Goal: Task Accomplishment & Management: Use online tool/utility

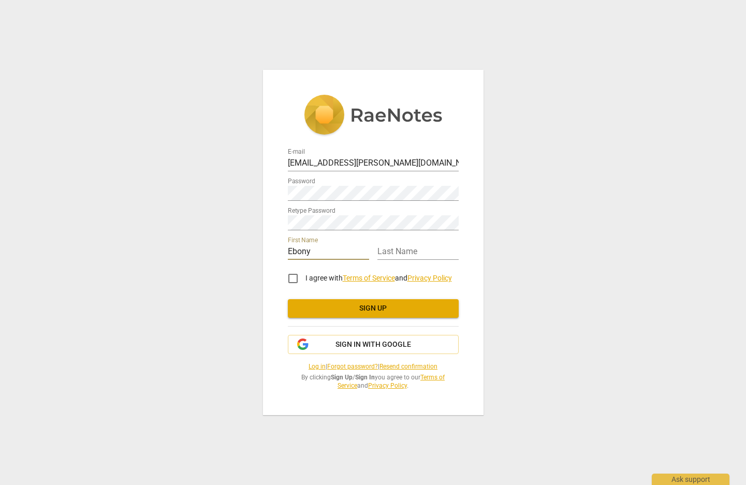
type input "Ebony"
type input "[PERSON_NAME]"
click at [293, 277] on input "I agree with Terms of Service and Privacy Policy" at bounding box center [292, 278] width 25 height 25
checkbox input "true"
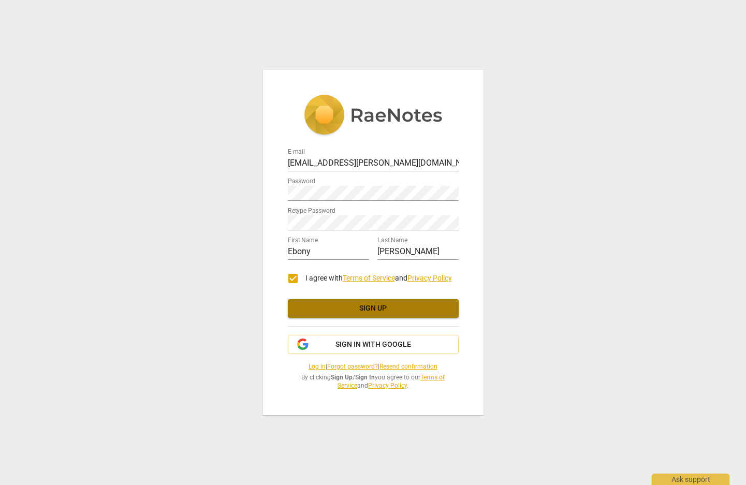
click at [336, 310] on span "Sign up" at bounding box center [373, 308] width 154 height 10
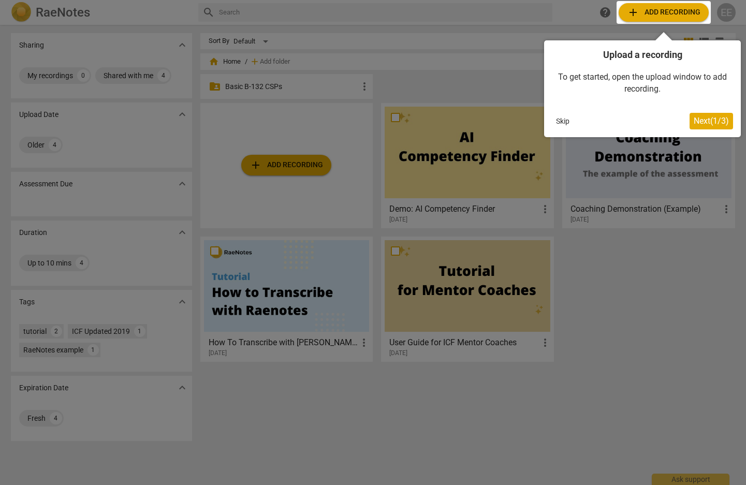
click at [693, 122] on span "Next ( 1 / 3 )" at bounding box center [710, 121] width 35 height 10
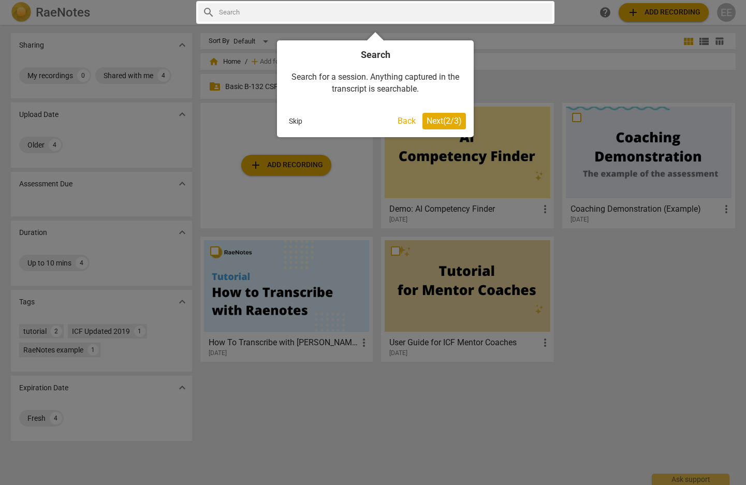
click at [442, 121] on span "Next ( 2 / 3 )" at bounding box center [443, 121] width 35 height 10
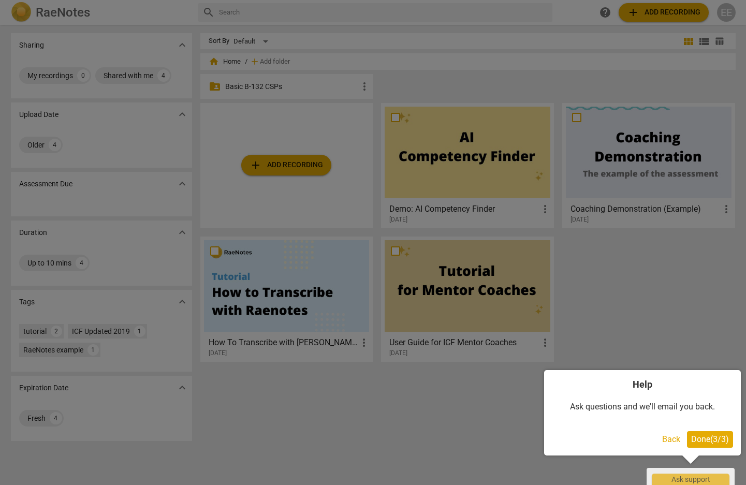
click at [664, 326] on div at bounding box center [373, 242] width 746 height 485
click at [485, 374] on div at bounding box center [373, 242] width 746 height 485
click at [687, 436] on button "Done ( 3 / 3 )" at bounding box center [710, 439] width 46 height 17
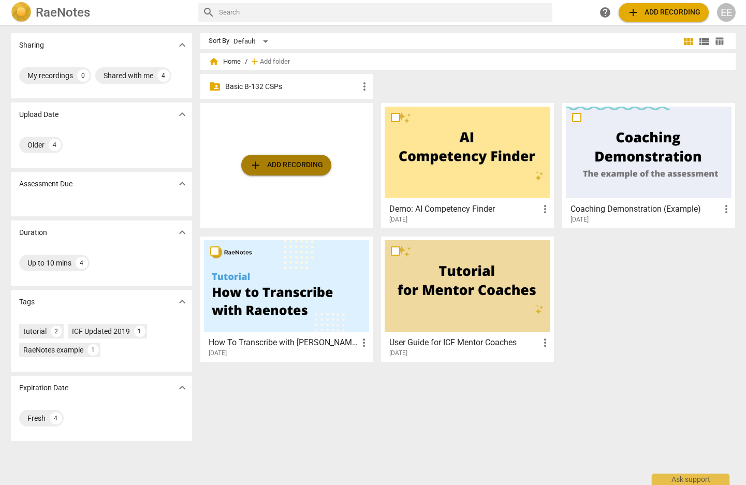
click at [291, 160] on span "add Add recording" at bounding box center [285, 165] width 73 height 12
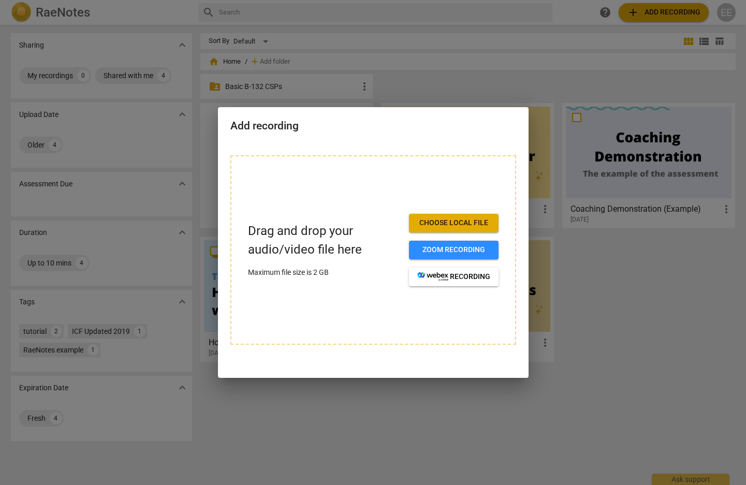
click at [425, 222] on span "Choose local file" at bounding box center [453, 223] width 73 height 10
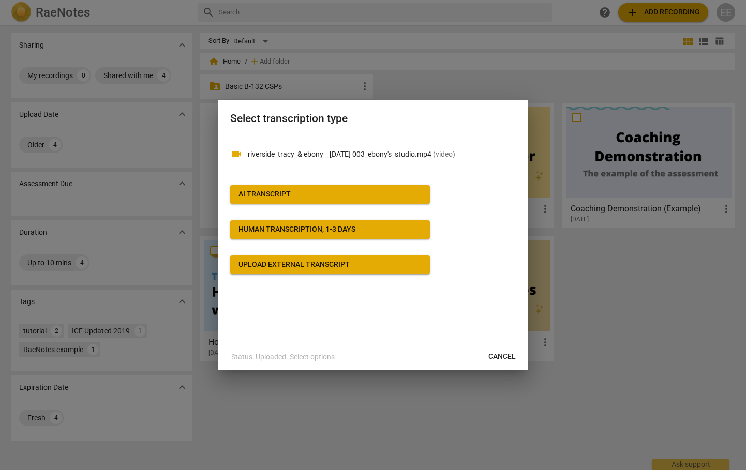
click at [506, 357] on span "Cancel" at bounding box center [501, 357] width 27 height 10
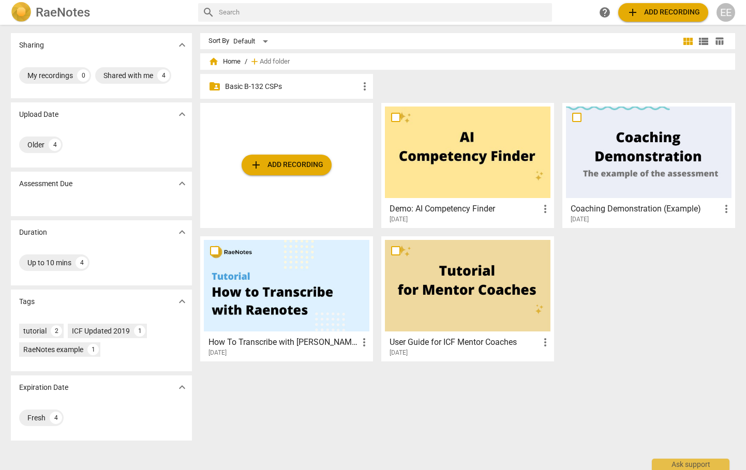
click at [301, 86] on p "Basic B-132 CSPs" at bounding box center [291, 86] width 133 height 11
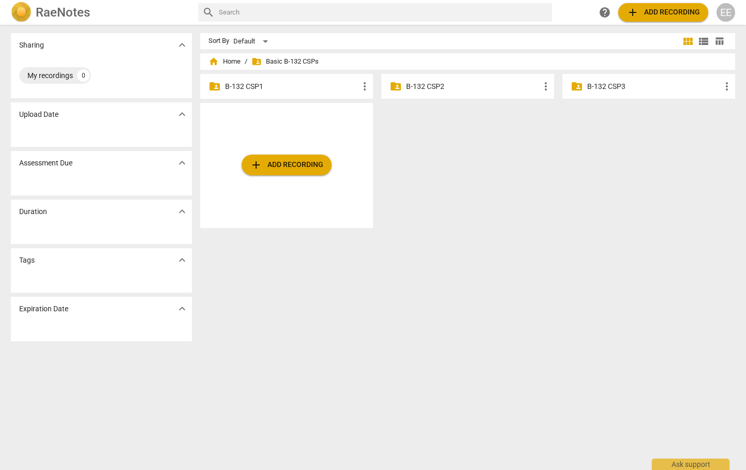
click at [284, 161] on span "add Add recording" at bounding box center [286, 165] width 73 height 12
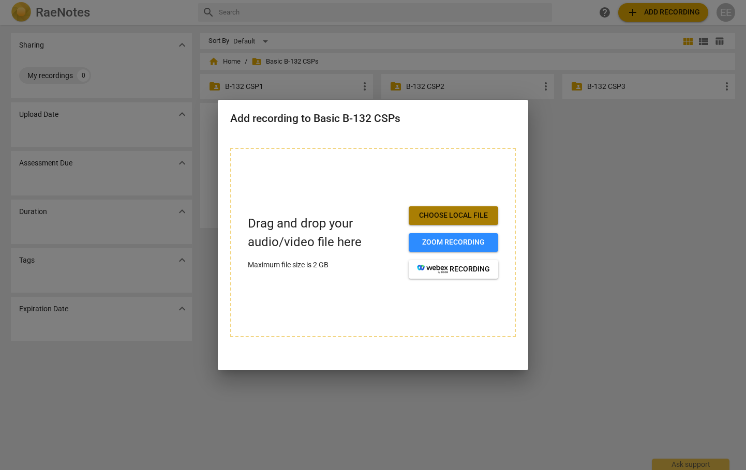
click at [419, 211] on span "Choose local file" at bounding box center [453, 216] width 73 height 10
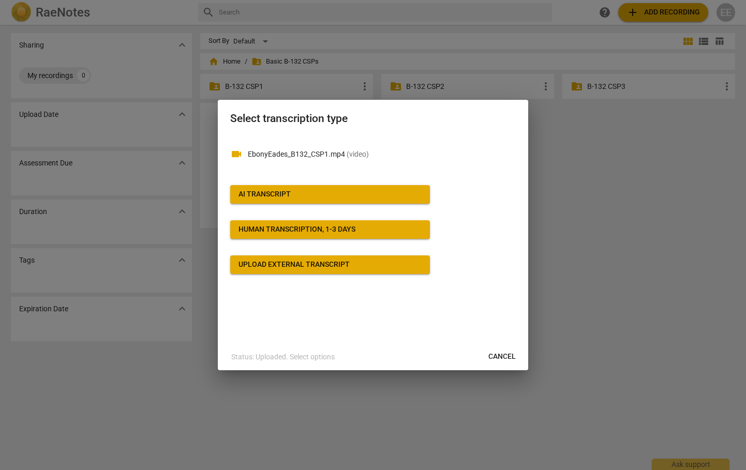
click at [269, 195] on div "AI Transcript" at bounding box center [264, 194] width 52 height 10
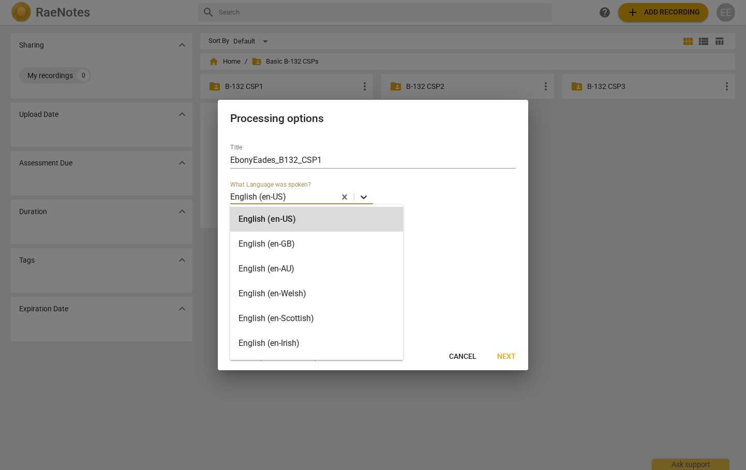
click at [365, 198] on icon at bounding box center [364, 198] width 6 height 4
click at [321, 272] on div "English (en-AU)" at bounding box center [316, 269] width 173 height 25
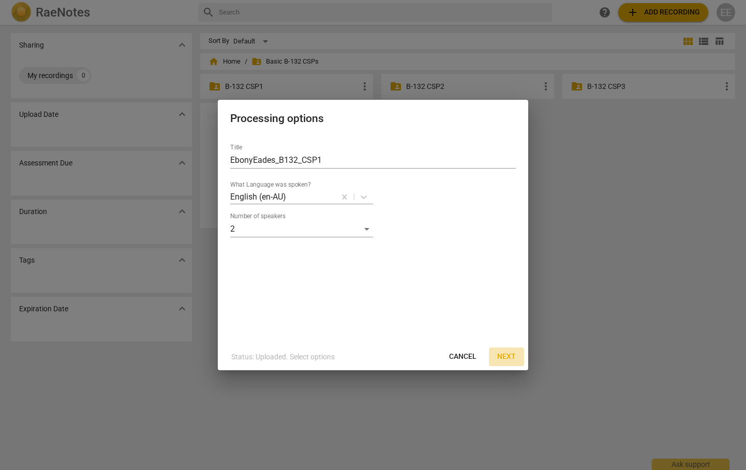
click at [504, 354] on span "Next" at bounding box center [506, 357] width 19 height 10
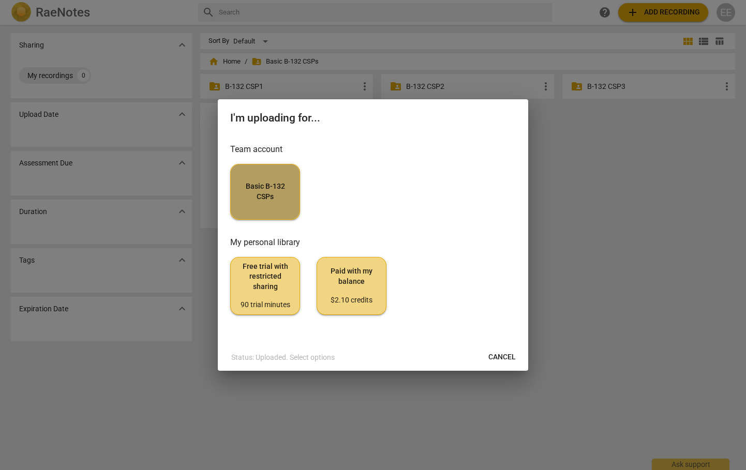
click at [280, 196] on span "Basic B-132 CSPs" at bounding box center [265, 192] width 52 height 20
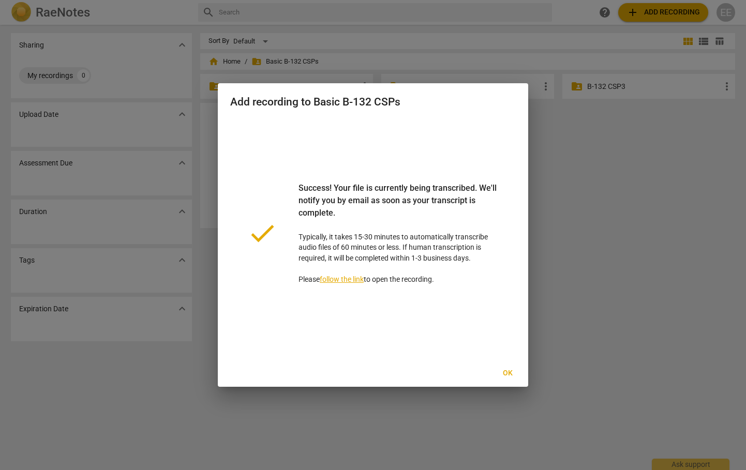
click at [511, 375] on span "Ok" at bounding box center [507, 373] width 17 height 10
